Goal: Register for event/course

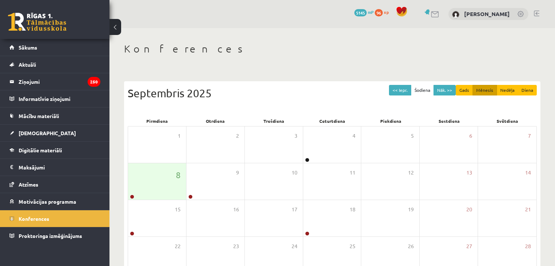
scroll to position [82, 0]
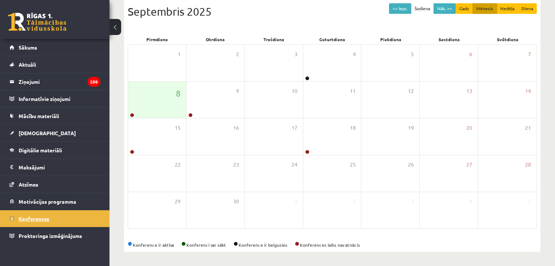
click at [48, 222] on link "Konferences" at bounding box center [54, 218] width 91 height 17
click at [65, 213] on link "Konferences" at bounding box center [54, 218] width 91 height 17
click at [48, 227] on li "Proktoringa izmēģinājums" at bounding box center [54, 236] width 109 height 18
click at [38, 221] on link "Konferences" at bounding box center [54, 218] width 91 height 17
click at [47, 217] on span "Konferences" at bounding box center [34, 218] width 31 height 7
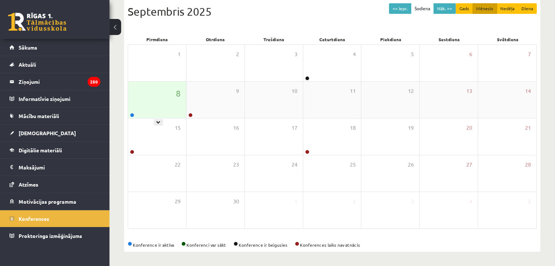
click at [144, 95] on div "8" at bounding box center [157, 100] width 58 height 36
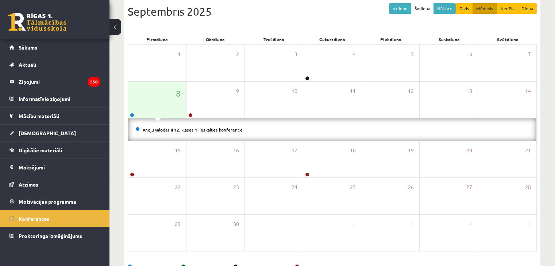
click at [152, 130] on link "Angļu valodas II 12. klases 1. ieskaites konference" at bounding box center [193, 130] width 100 height 6
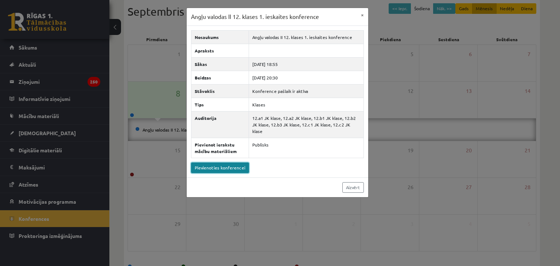
click at [203, 165] on link "Pievienoties konferencei" at bounding box center [220, 168] width 58 height 11
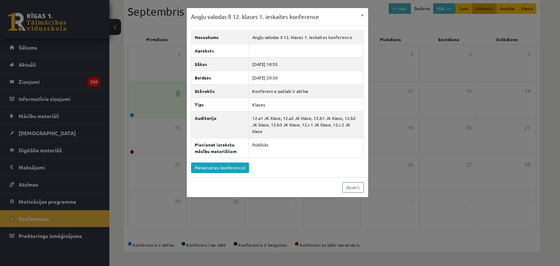
click at [27, 136] on div "Angļu valodas II 12. klases 1. ieskaites konference × Nosaukums Angļu valodas I…" at bounding box center [280, 133] width 560 height 266
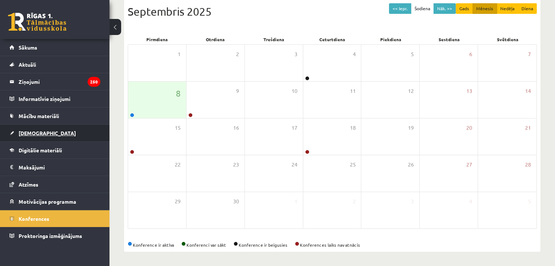
click at [25, 133] on span "[DEMOGRAPHIC_DATA]" at bounding box center [47, 133] width 57 height 7
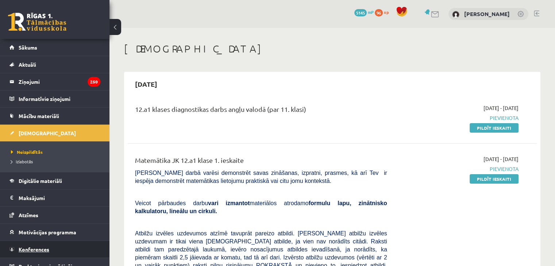
click at [28, 244] on link "Konferences" at bounding box center [54, 249] width 91 height 17
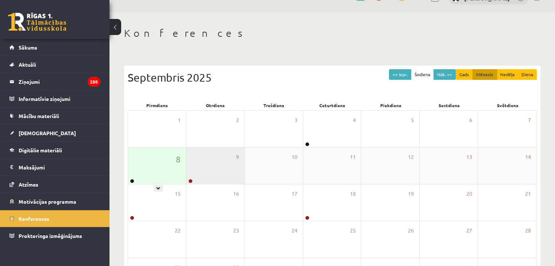
scroll to position [36, 0]
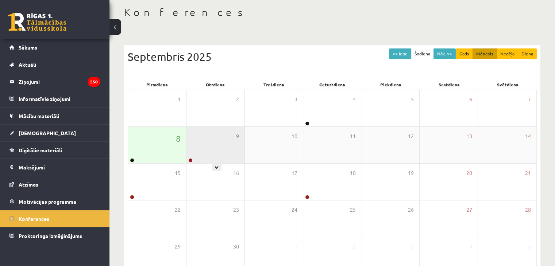
click at [201, 148] on div "9" at bounding box center [215, 145] width 58 height 36
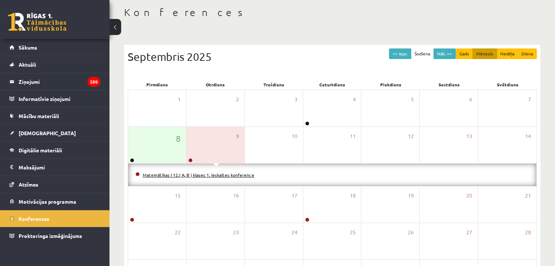
click at [185, 176] on link "Matemātikas I 12.( A, B ) klases 1. ieskaites konference" at bounding box center [199, 175] width 112 height 6
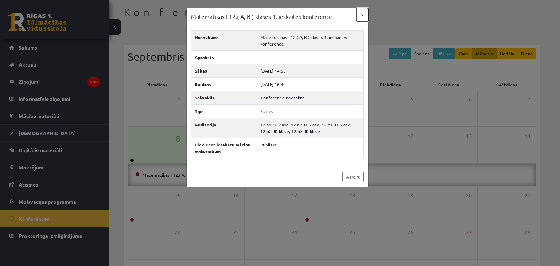
click at [362, 13] on button "×" at bounding box center [363, 15] width 12 height 14
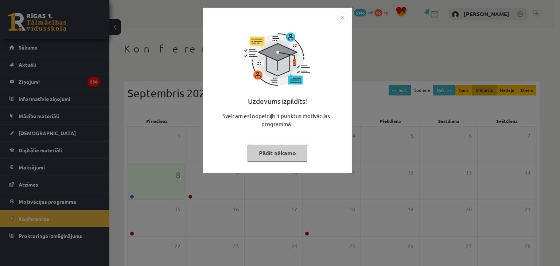
click at [341, 15] on img "Close" at bounding box center [342, 17] width 11 height 11
